Goal: Transaction & Acquisition: Purchase product/service

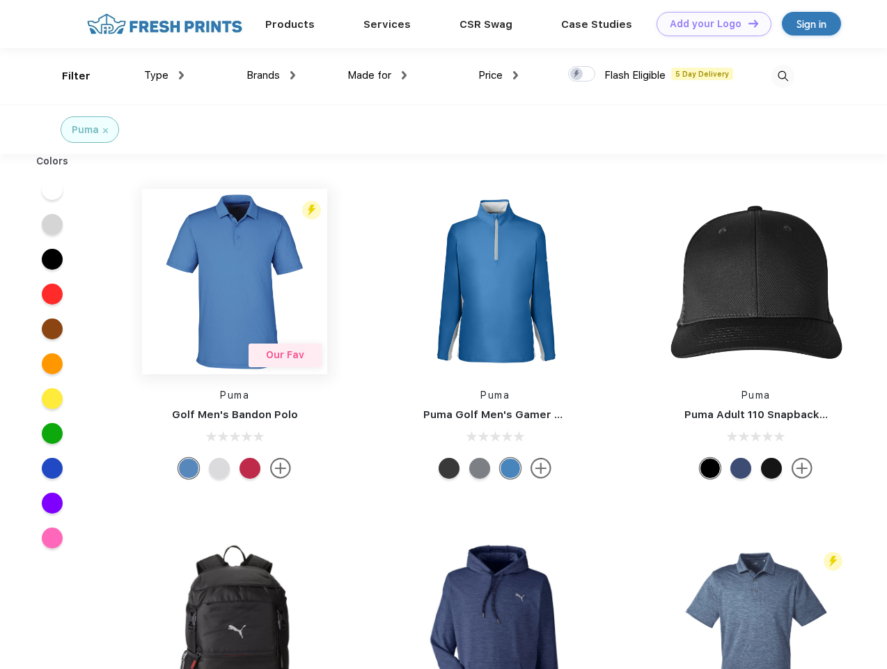
scroll to position [1, 0]
click at [709, 24] on link "Add your Logo Design Tool" at bounding box center [714, 24] width 115 height 24
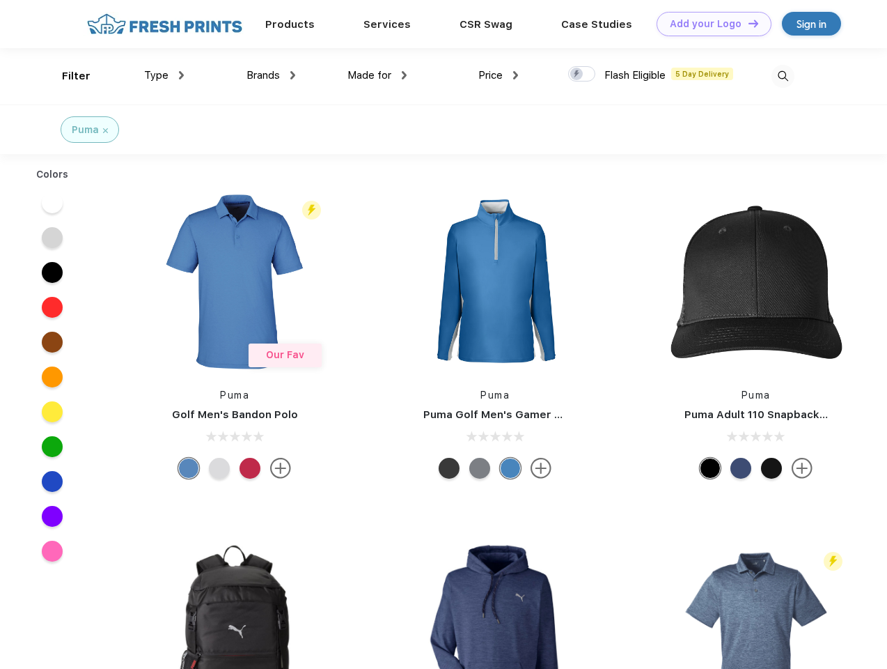
click at [0, 0] on div "Design Tool" at bounding box center [0, 0] width 0 height 0
click at [747, 23] on link "Add your Logo Design Tool" at bounding box center [714, 24] width 115 height 24
click at [67, 76] on div "Filter" at bounding box center [76, 76] width 29 height 16
click at [164, 75] on span "Type" at bounding box center [156, 75] width 24 height 13
click at [271, 75] on span "Brands" at bounding box center [263, 75] width 33 height 13
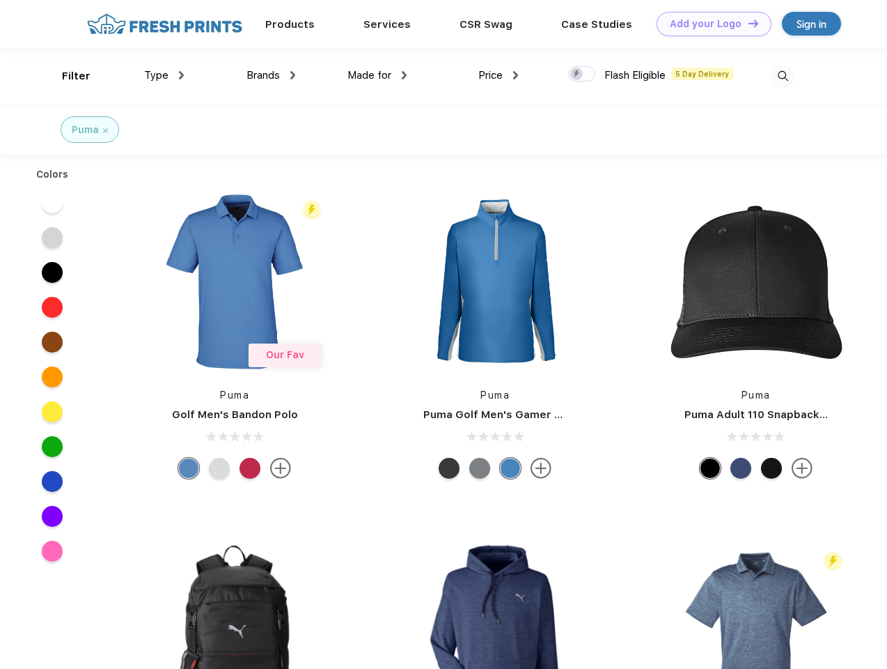
click at [378, 75] on span "Made for" at bounding box center [370, 75] width 44 height 13
click at [499, 75] on span "Price" at bounding box center [491, 75] width 24 height 13
click at [582, 75] on div at bounding box center [581, 73] width 27 height 15
click at [577, 75] on input "checkbox" at bounding box center [572, 69] width 9 height 9
click at [783, 76] on img at bounding box center [783, 76] width 23 height 23
